Goal: Transaction & Acquisition: Purchase product/service

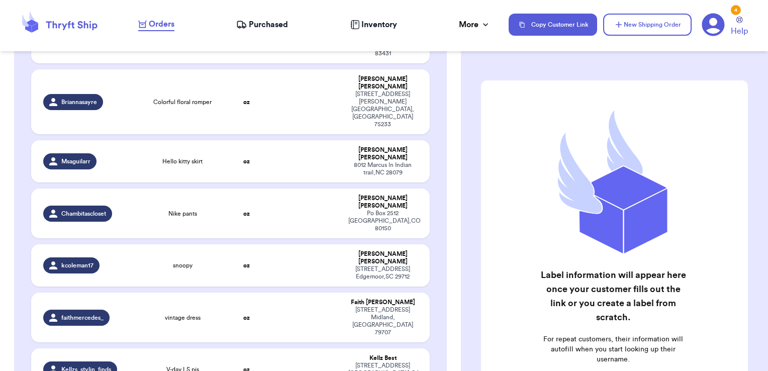
scroll to position [2152, 0]
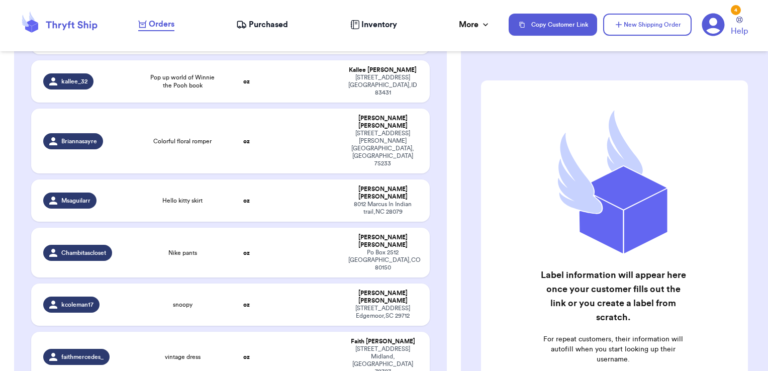
checkbox input "true"
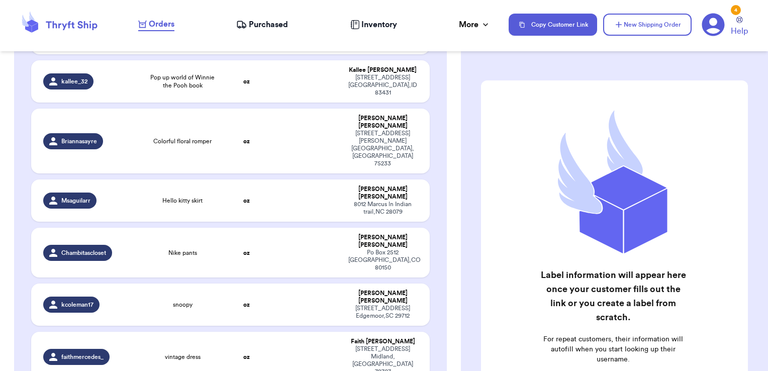
checkbox input "true"
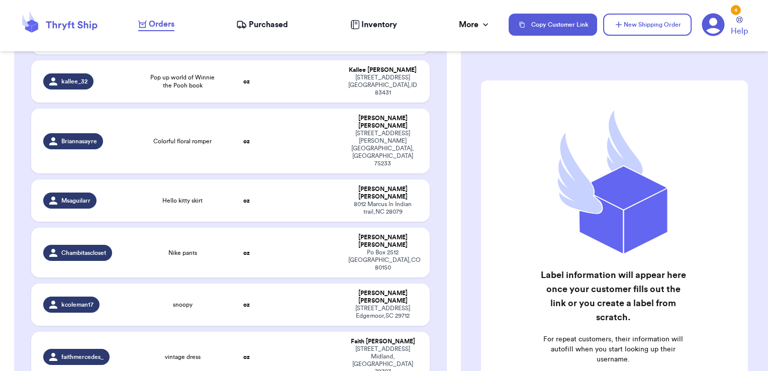
checkbox input "false"
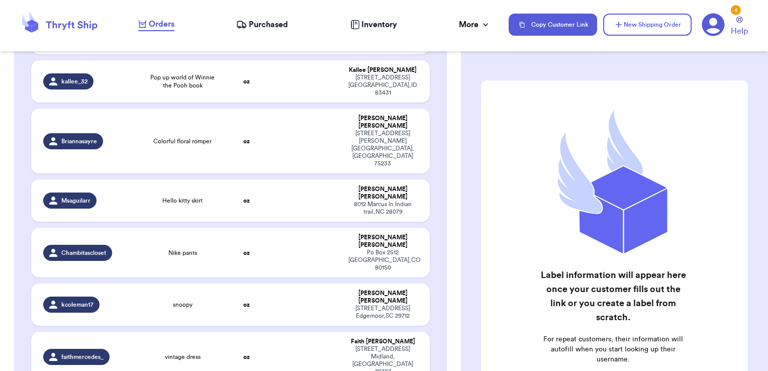
checkbox input "false"
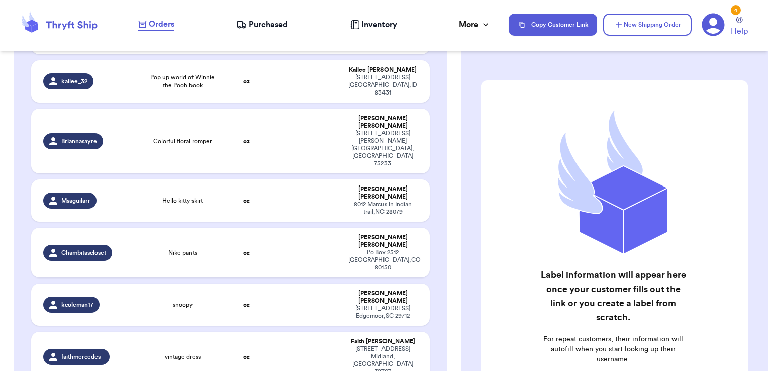
checkbox input "false"
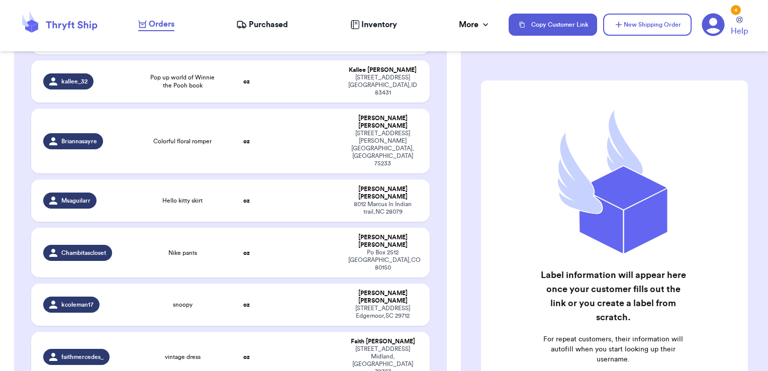
checkbox input "false"
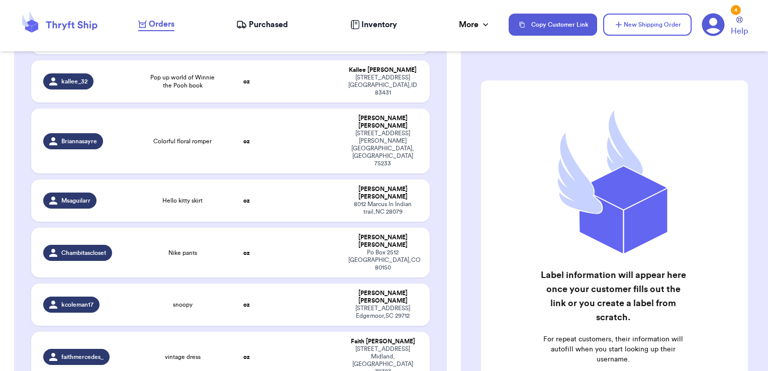
checkbox input "false"
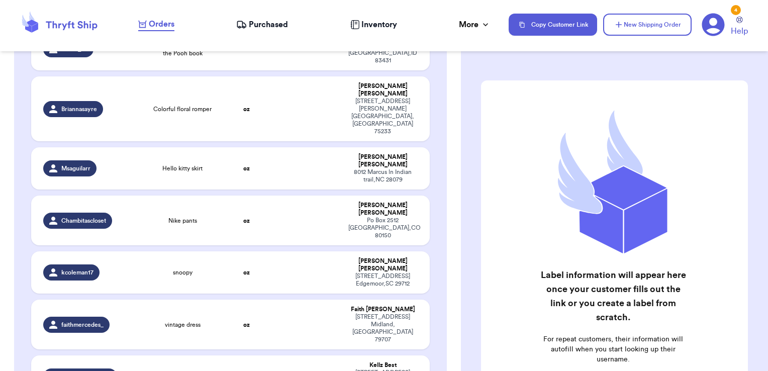
scroll to position [2184, 0]
checkbox input "true"
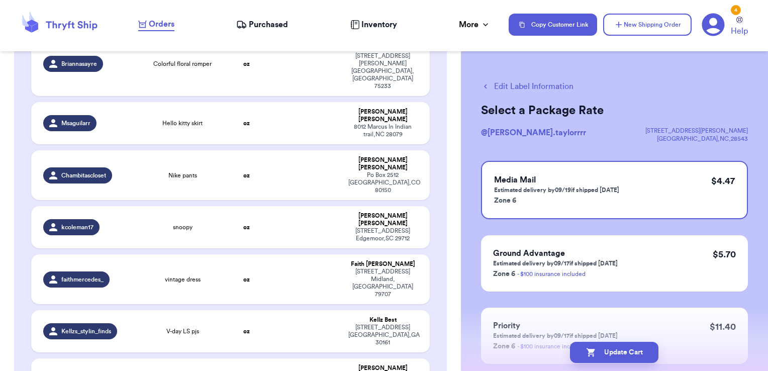
scroll to position [2232, 0]
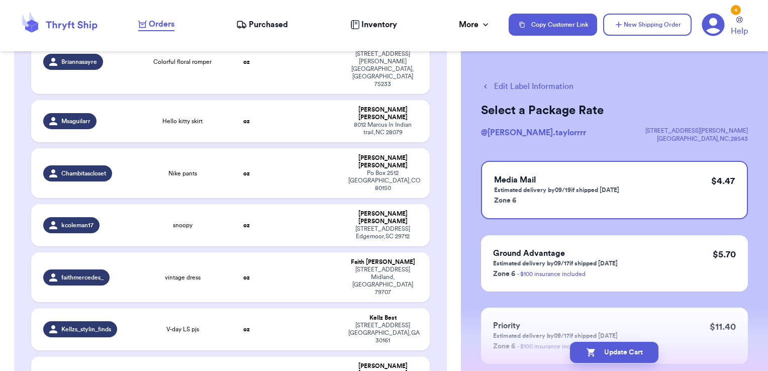
checkbox input "true"
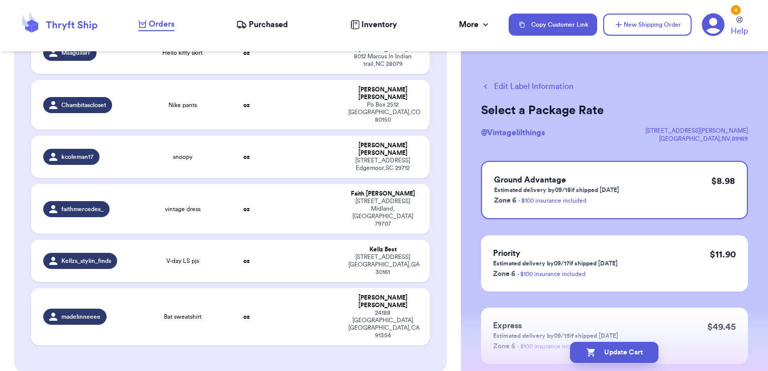
scroll to position [2300, 0]
checkbox input "true"
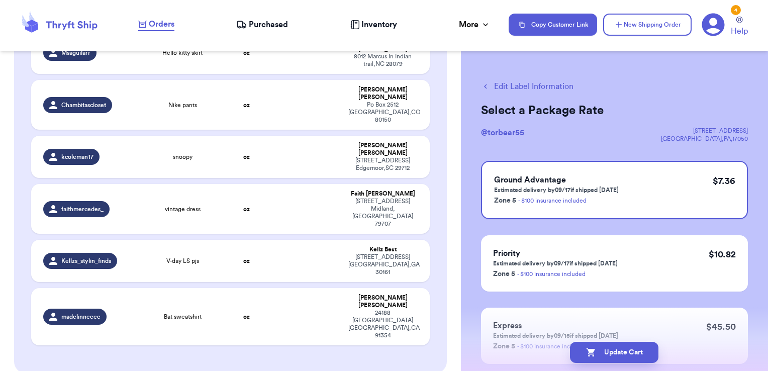
checkbox input "true"
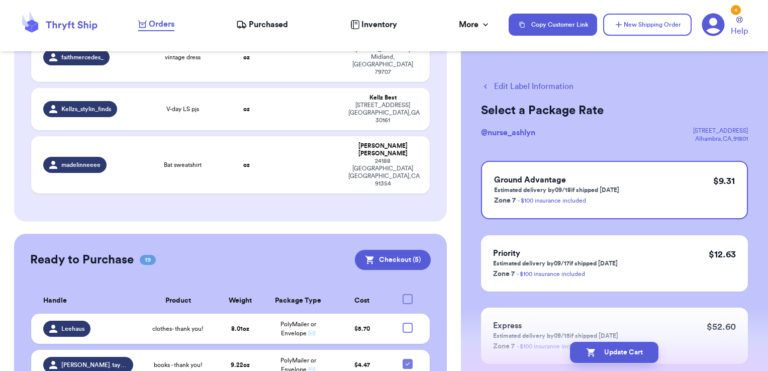
scroll to position [2452, 0]
checkbox input "true"
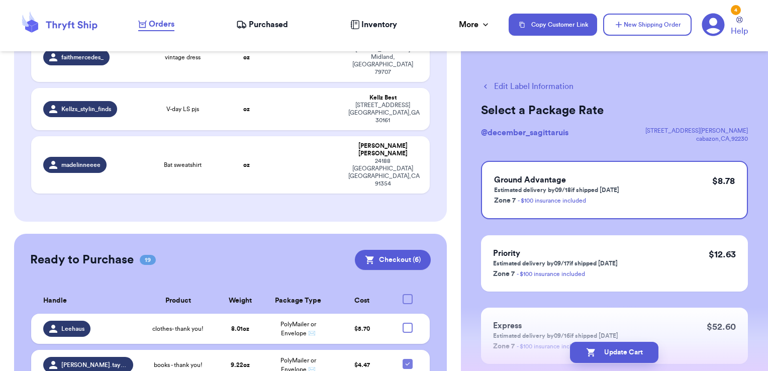
checkbox input "true"
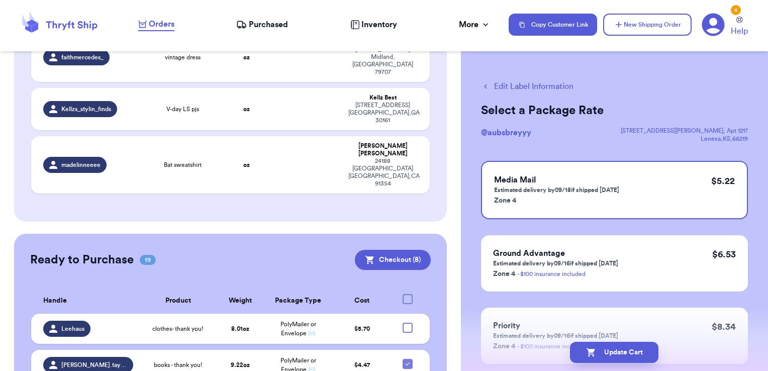
checkbox input "true"
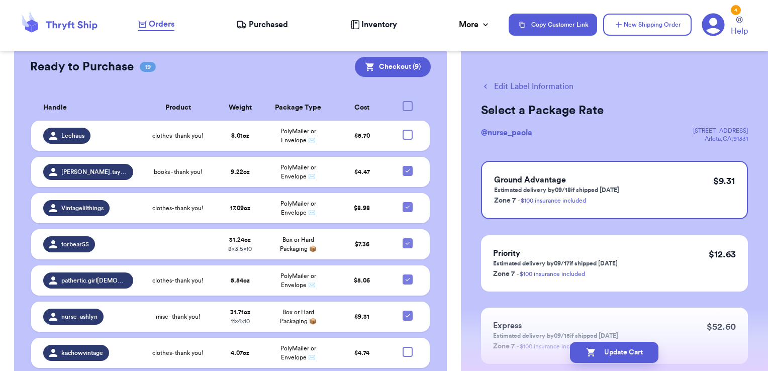
scroll to position [2645, 0]
checkbox input "true"
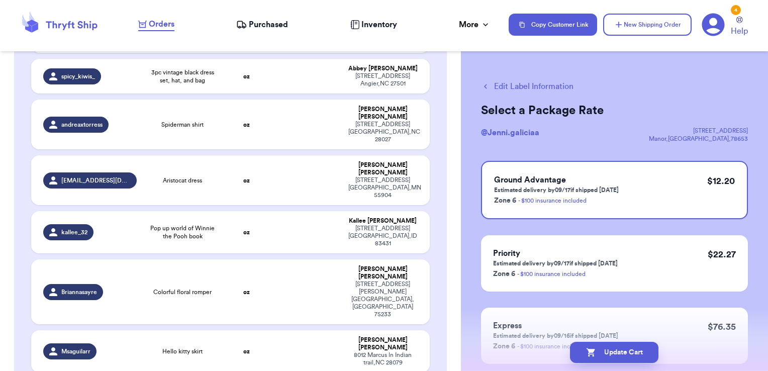
scroll to position [2000, 0]
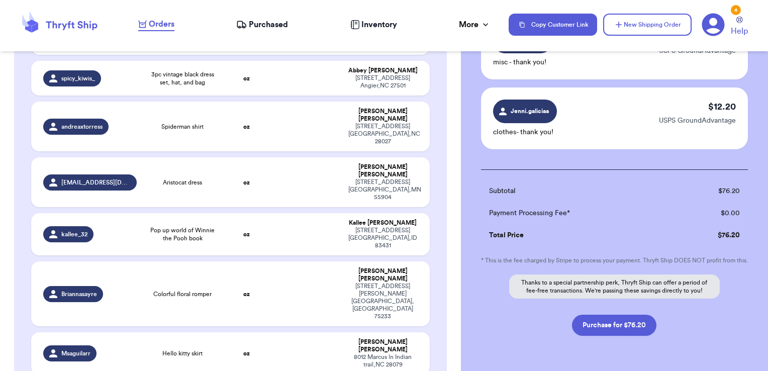
scroll to position [703, 0]
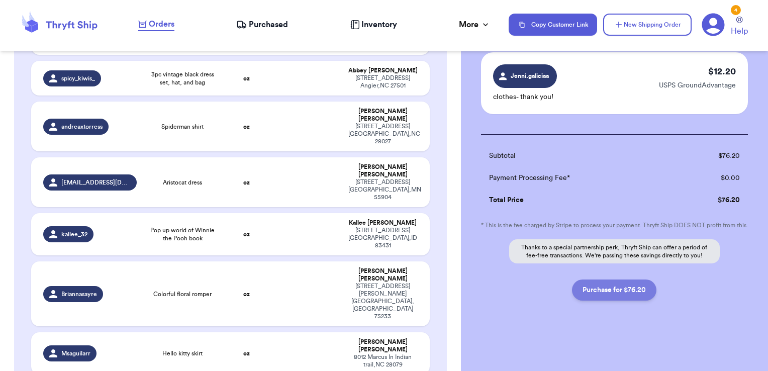
click at [631, 287] on button "Purchase for $76.20" at bounding box center [614, 289] width 84 height 21
checkbox input "false"
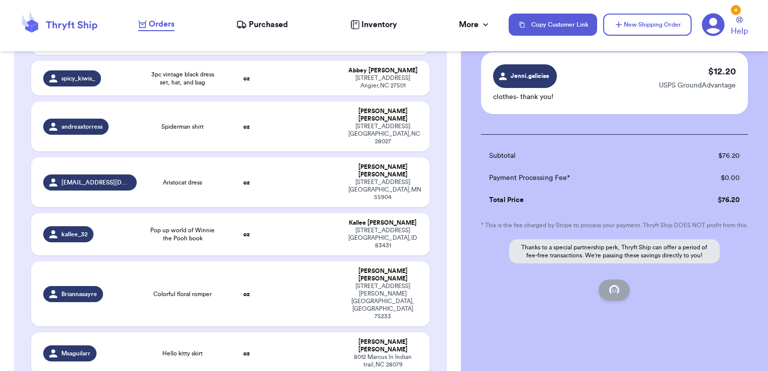
checkbox input "false"
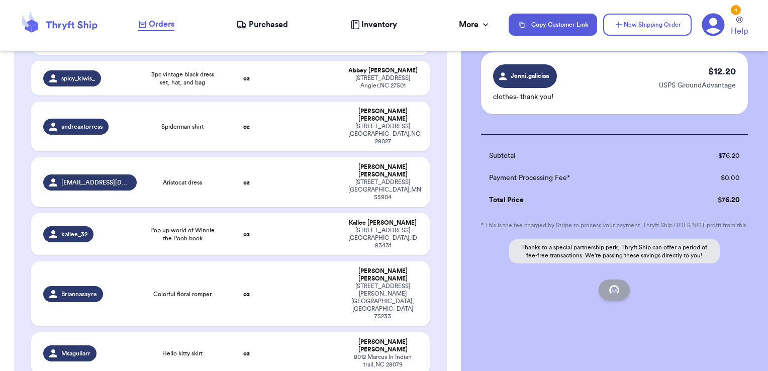
checkbox input "false"
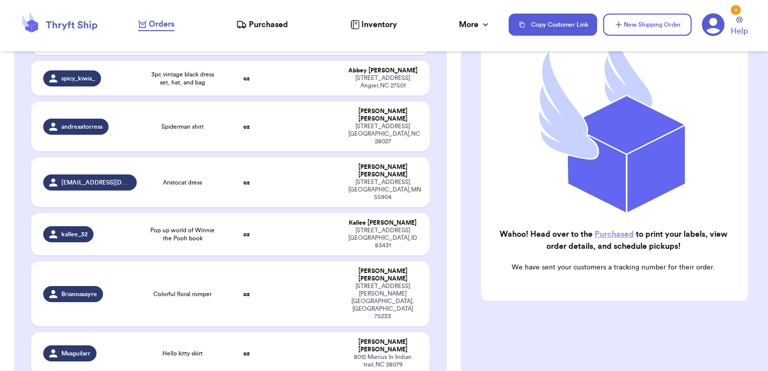
scroll to position [127, 0]
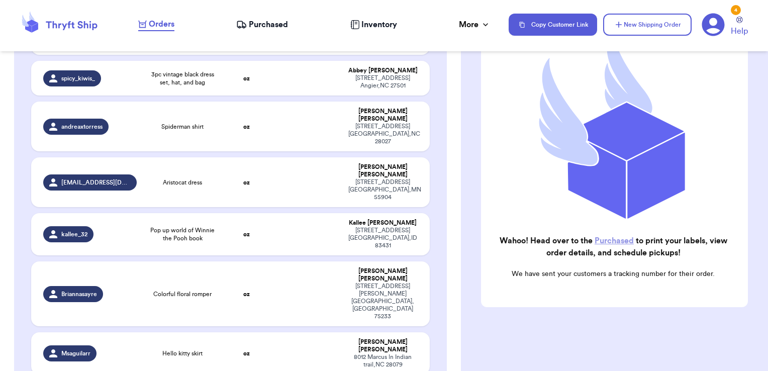
click at [263, 26] on span "Purchased" at bounding box center [268, 25] width 39 height 12
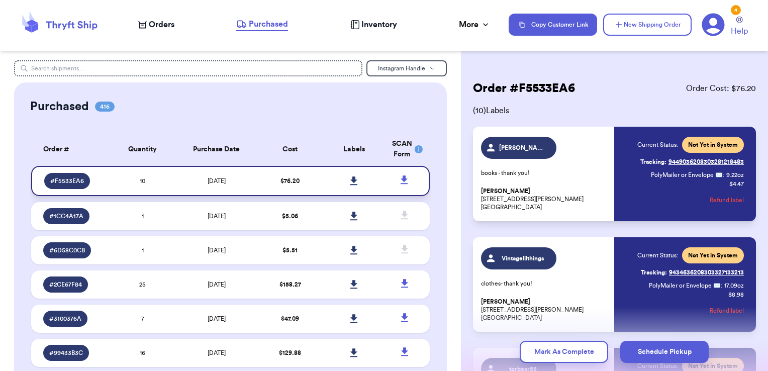
click at [350, 180] on icon at bounding box center [353, 180] width 7 height 9
